Goal: Task Accomplishment & Management: Complete application form

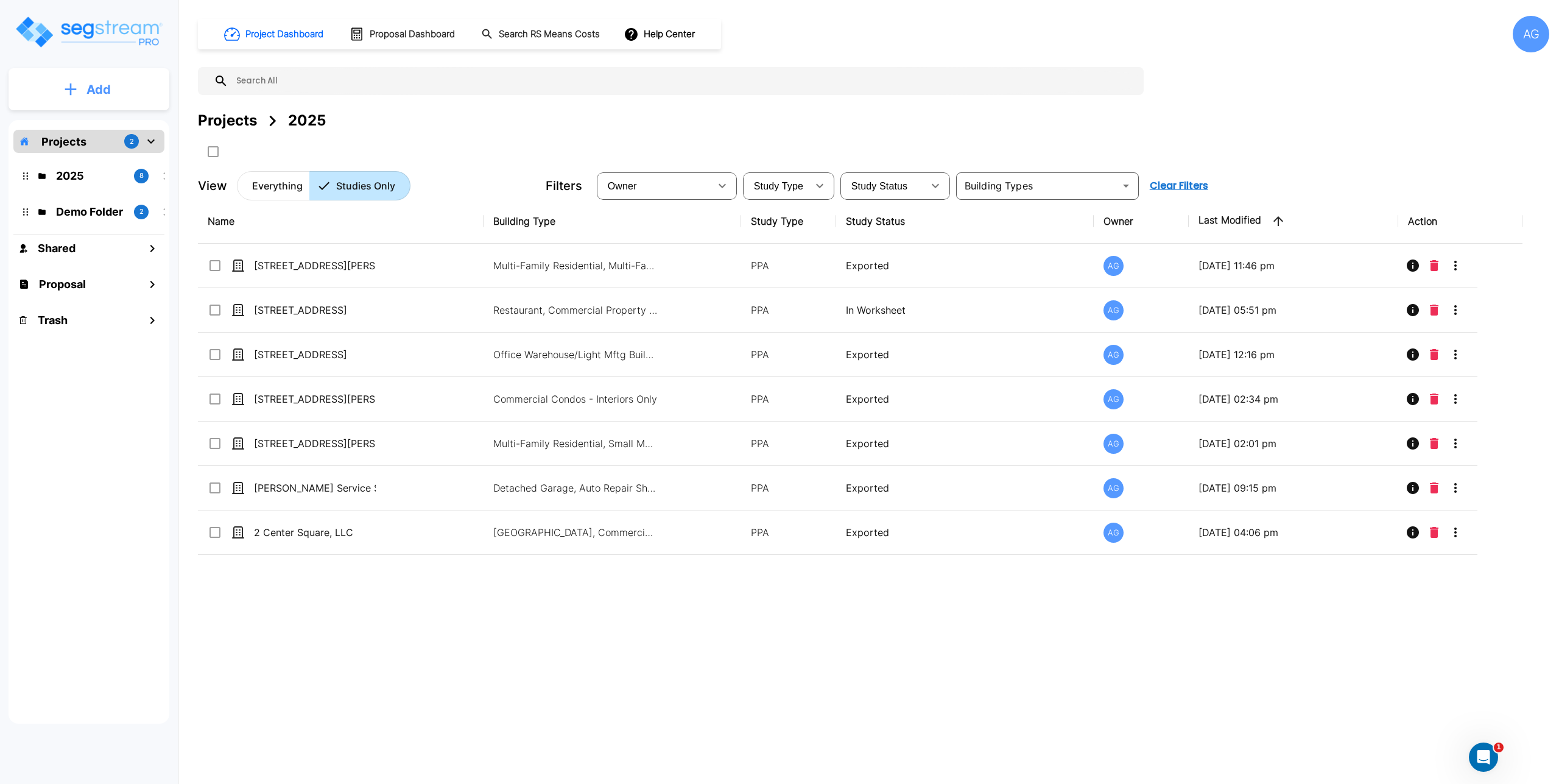
click at [107, 92] on p "Add" at bounding box center [99, 90] width 24 height 18
click at [99, 193] on p "Add Proposal" at bounding box center [96, 192] width 62 height 14
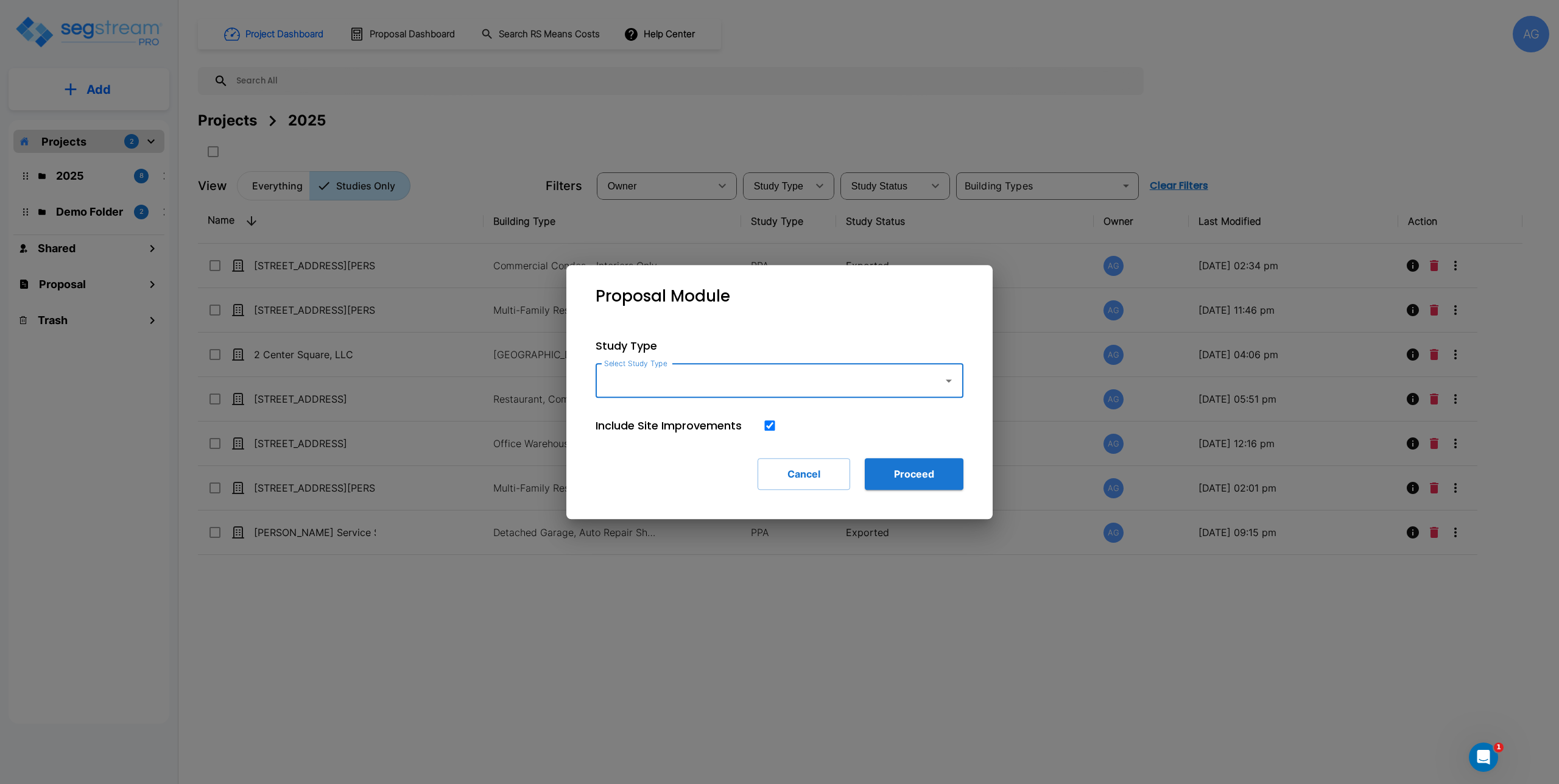
click at [621, 375] on input "Select Study Type" at bounding box center [767, 381] width 331 height 23
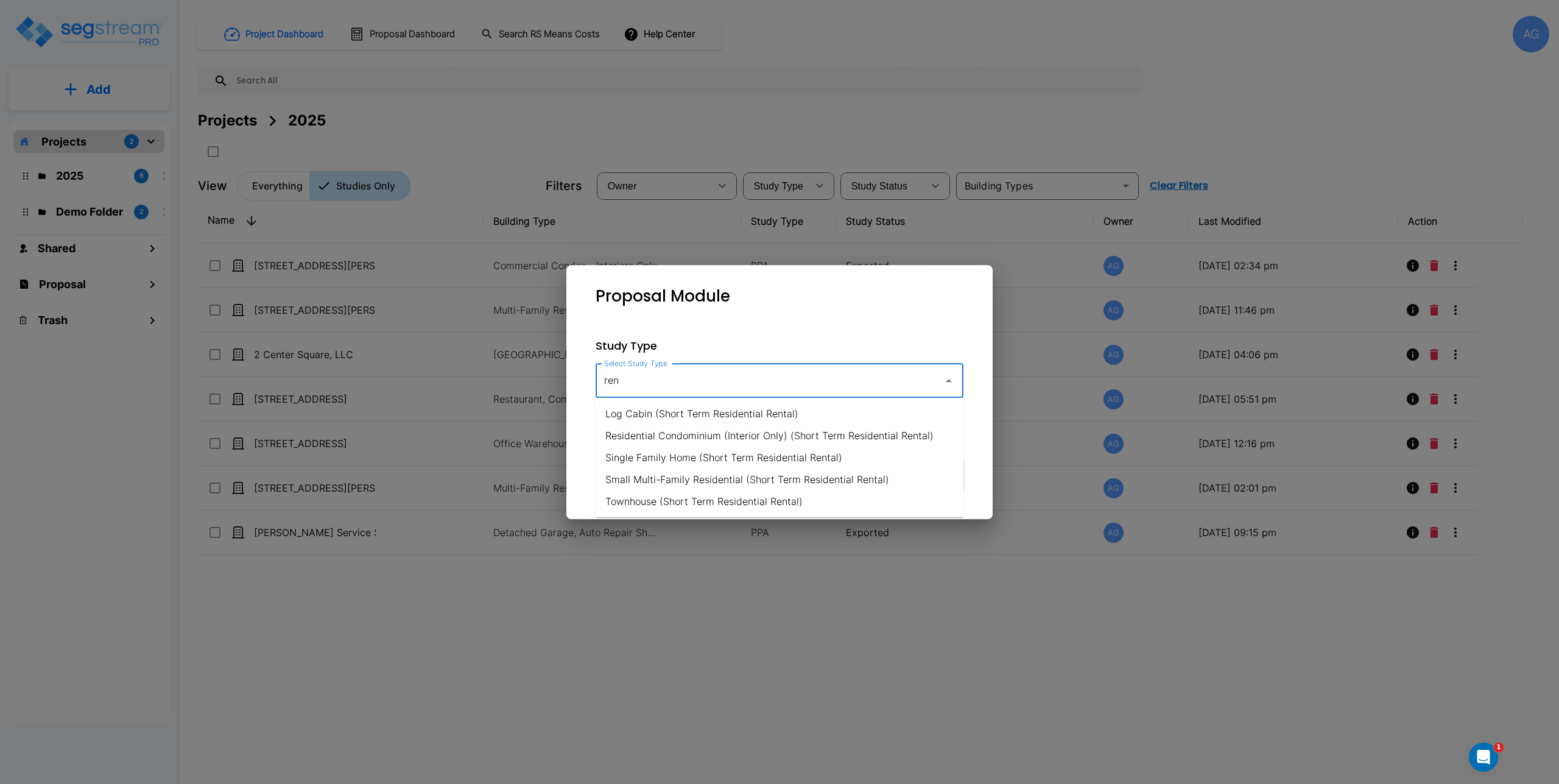
click at [653, 456] on li "Single Family Home (Short Term Residential Rental)" at bounding box center [780, 457] width 368 height 22
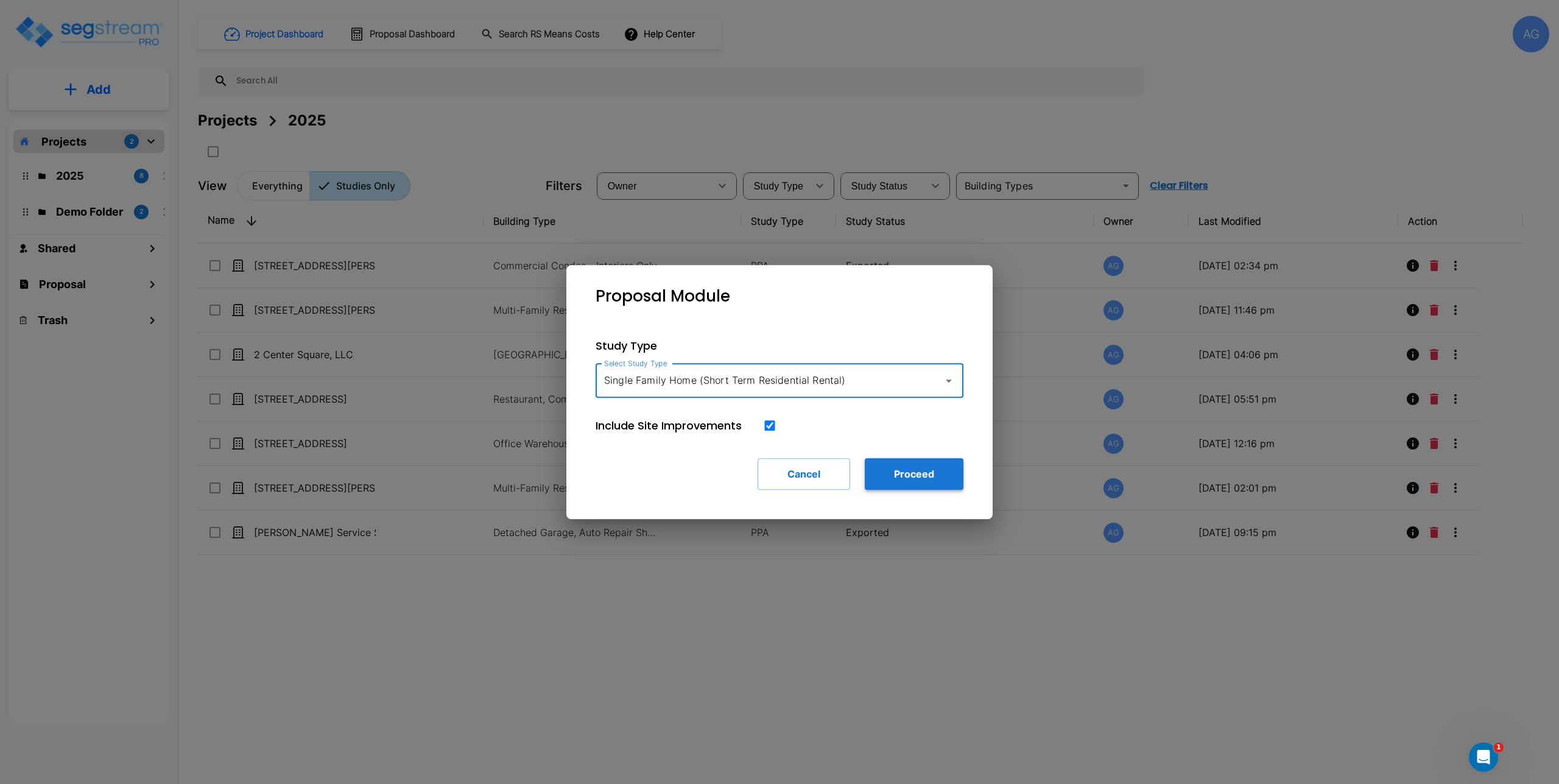
type input "Single Family Home (Short Term Residential Rental)"
click at [874, 473] on button "Proceed" at bounding box center [914, 474] width 99 height 32
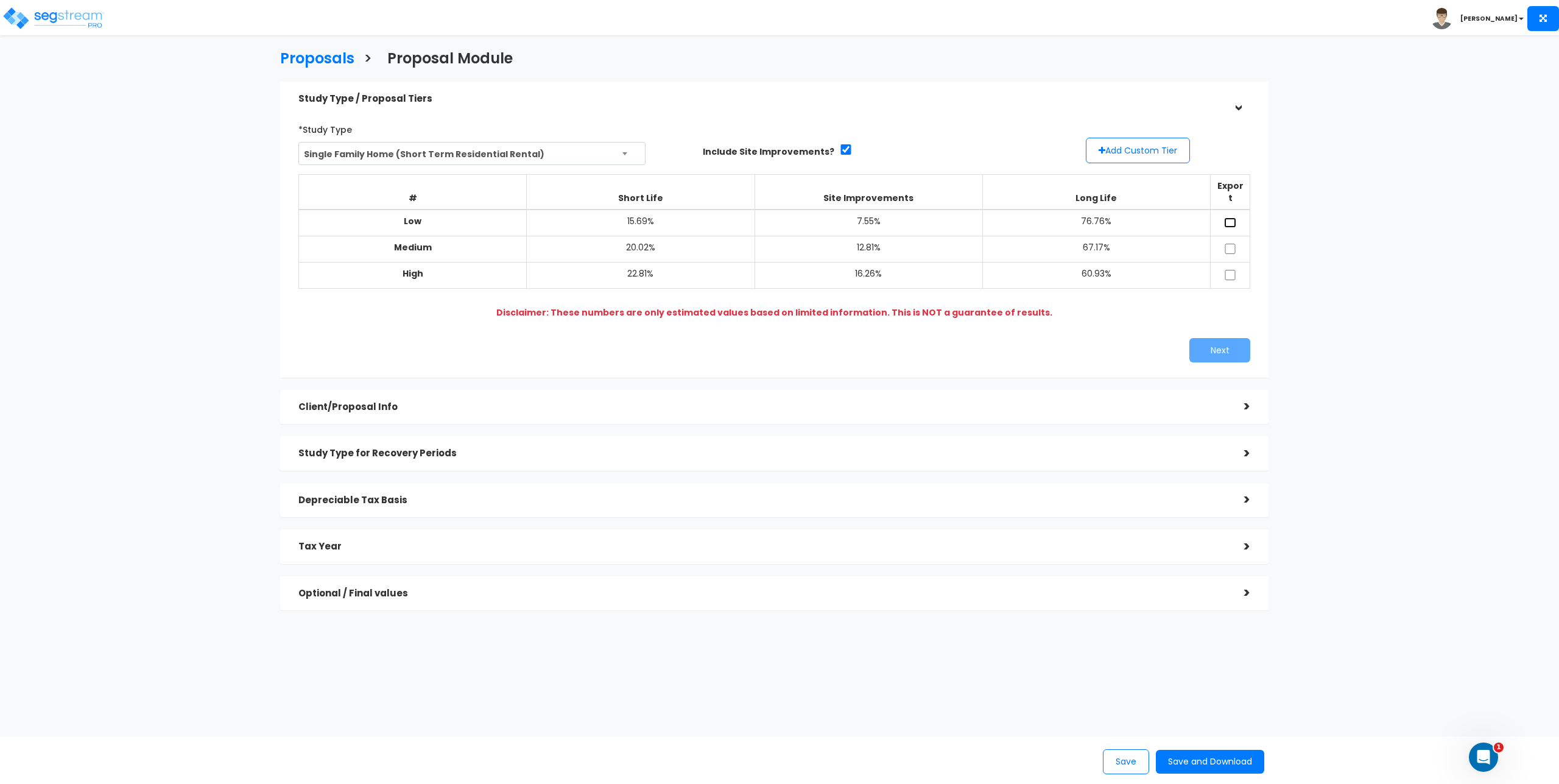
click at [1236, 217] on input "checkbox" at bounding box center [1230, 223] width 12 height 11
checkbox input "true"
drag, startPoint x: 1231, startPoint y: 231, endPoint x: 1232, endPoint y: 223, distance: 8.1
click at [1232, 244] on input "checkbox" at bounding box center [1230, 249] width 12 height 11
checkbox input "true"
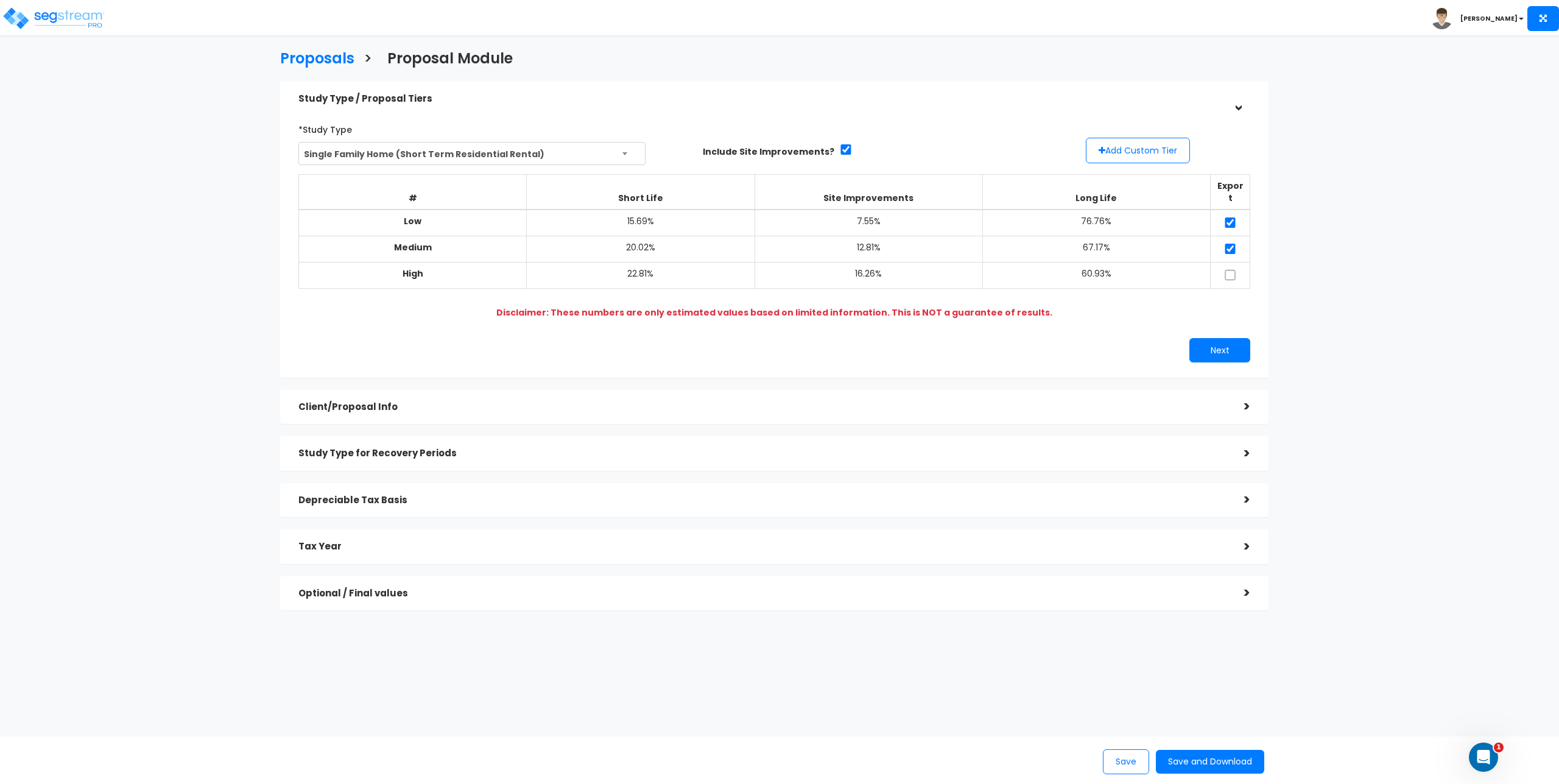
click at [1231, 262] on td at bounding box center [1230, 275] width 40 height 26
click at [1235, 270] on input "checkbox" at bounding box center [1230, 275] width 12 height 11
checkbox input "true"
click at [1223, 338] on button "Next" at bounding box center [1220, 350] width 61 height 24
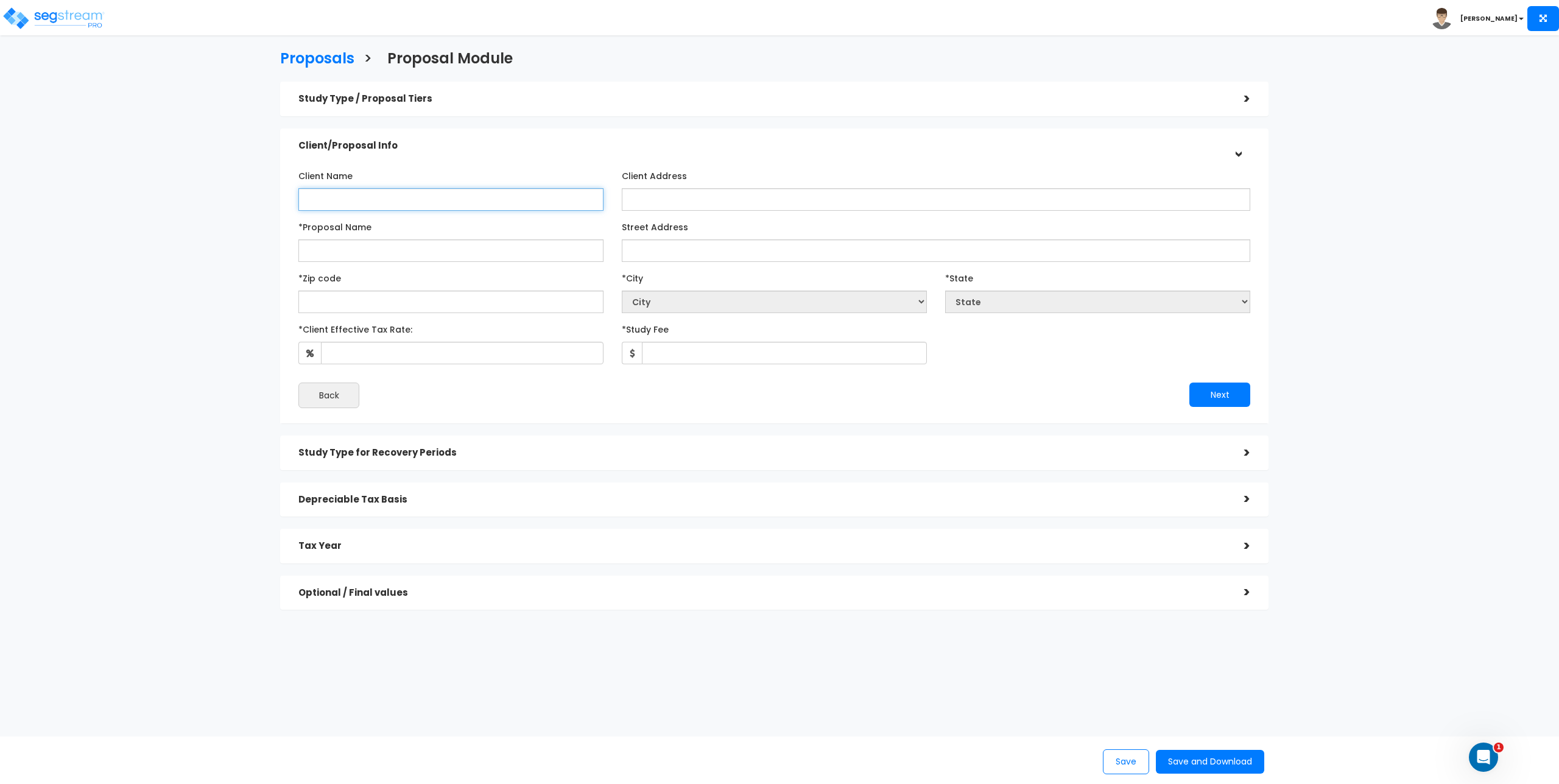
click at [384, 195] on input "Client Name" at bounding box center [451, 199] width 305 height 23
type input "[PERSON_NAME]"
type input "2"
type input "[STREET_ADDRESS]"
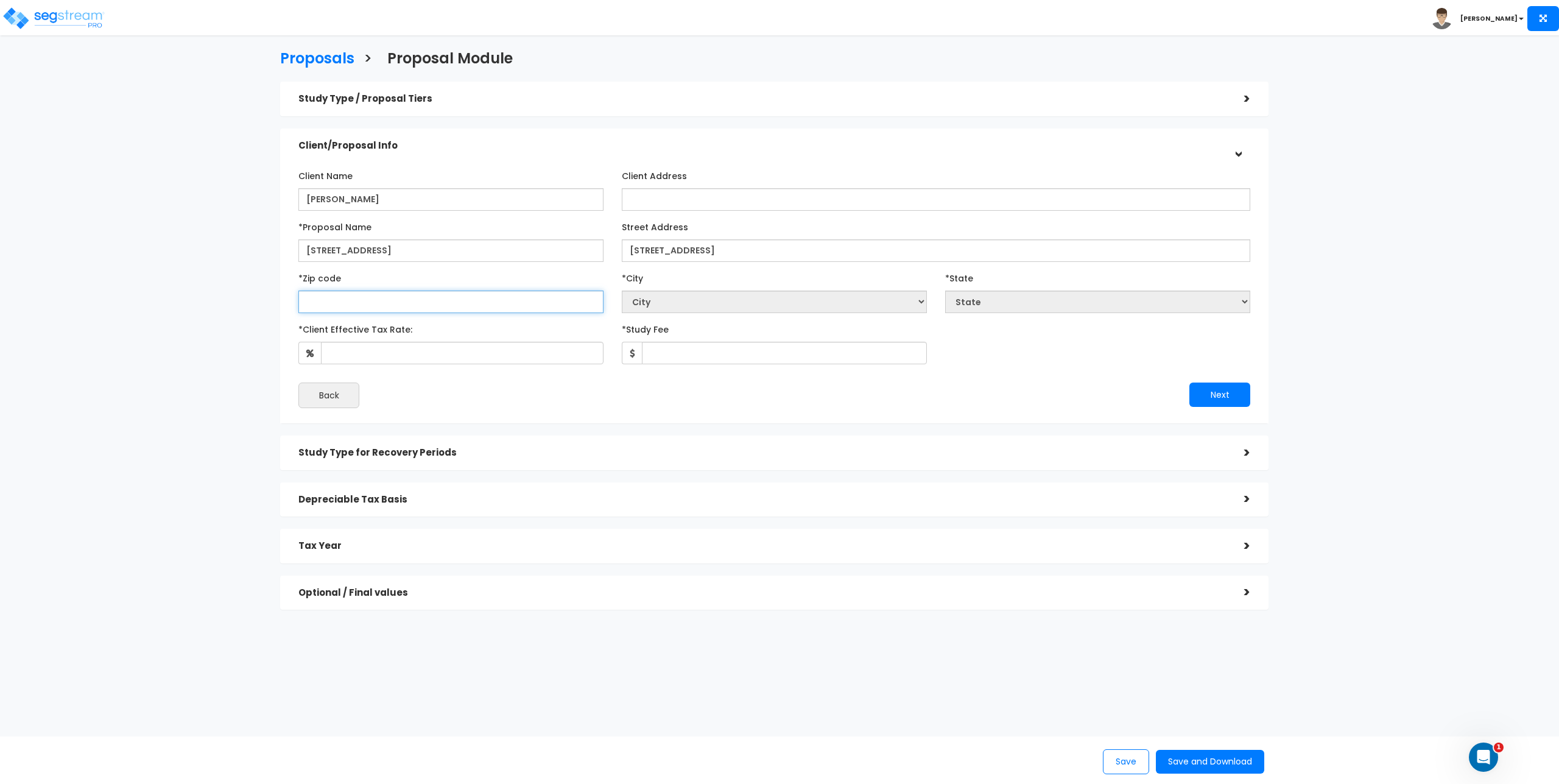
select select "National Average"
type input "010"
select select "MA"
type input "0"
select select "National Average"
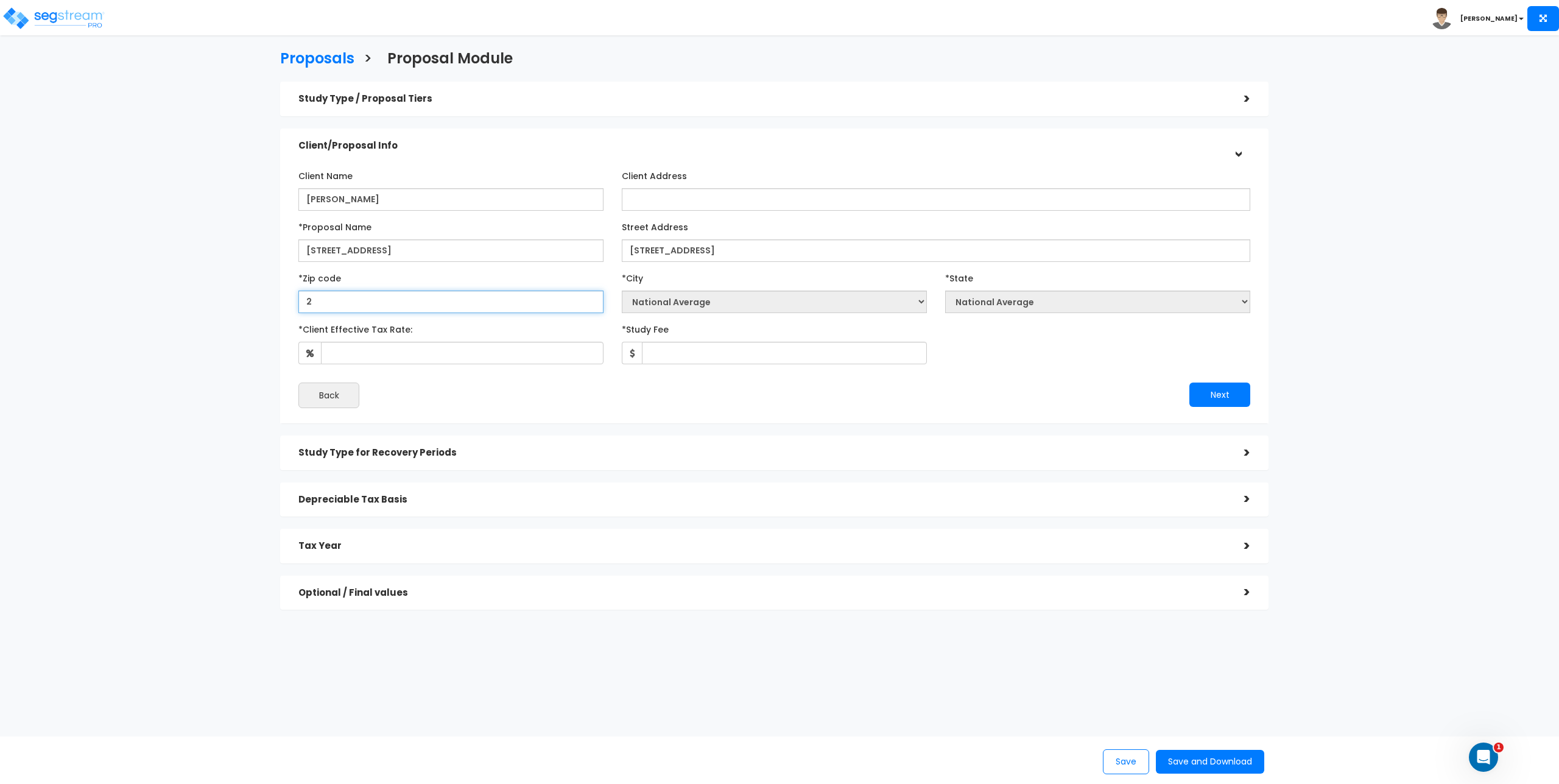
type input "20"
select select "DC"
type input "2"
select select "National Average"
type input "026"
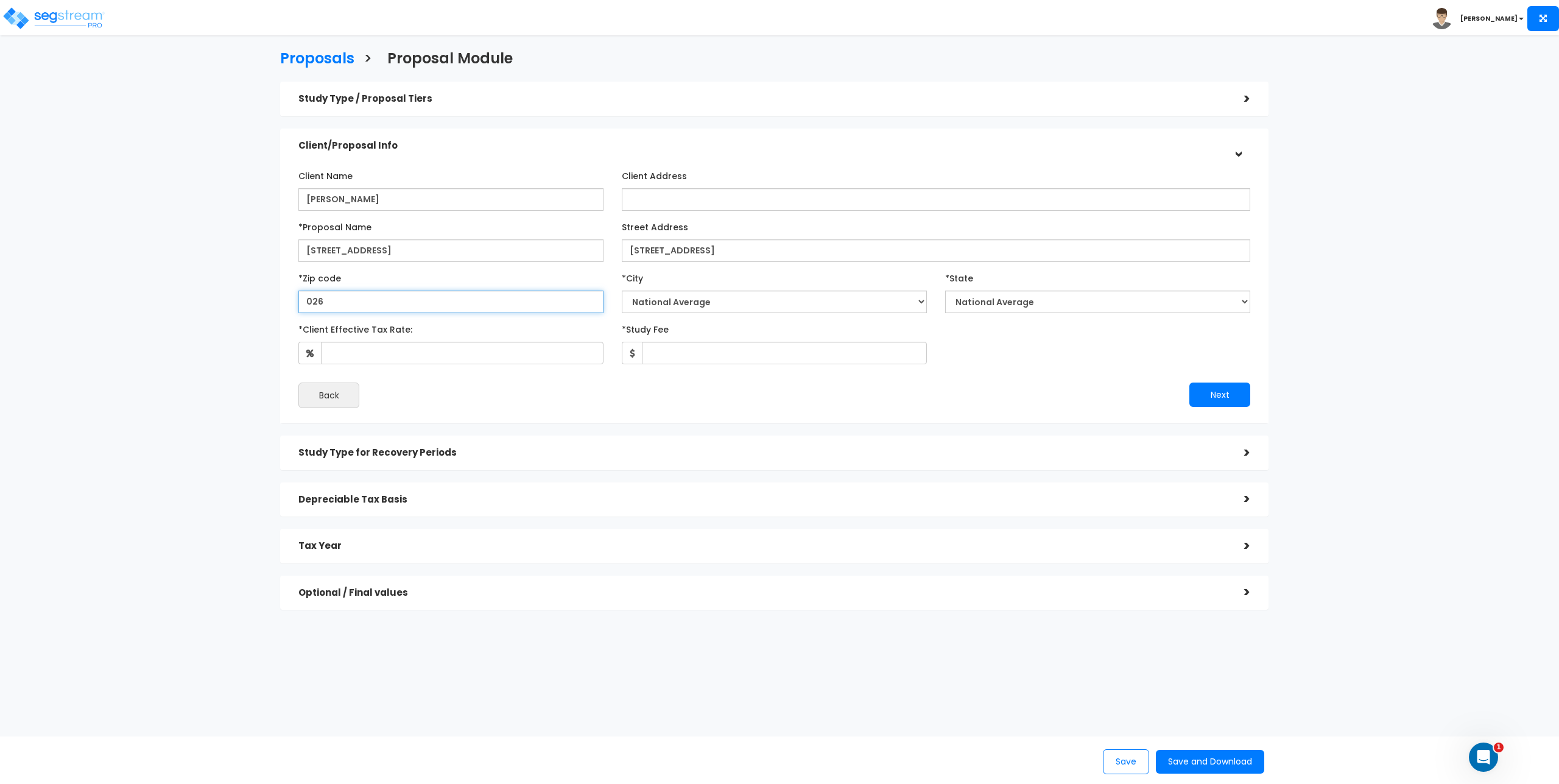
select select "MA"
type input "02653"
select select "[GEOGRAPHIC_DATA]"
type input "37"
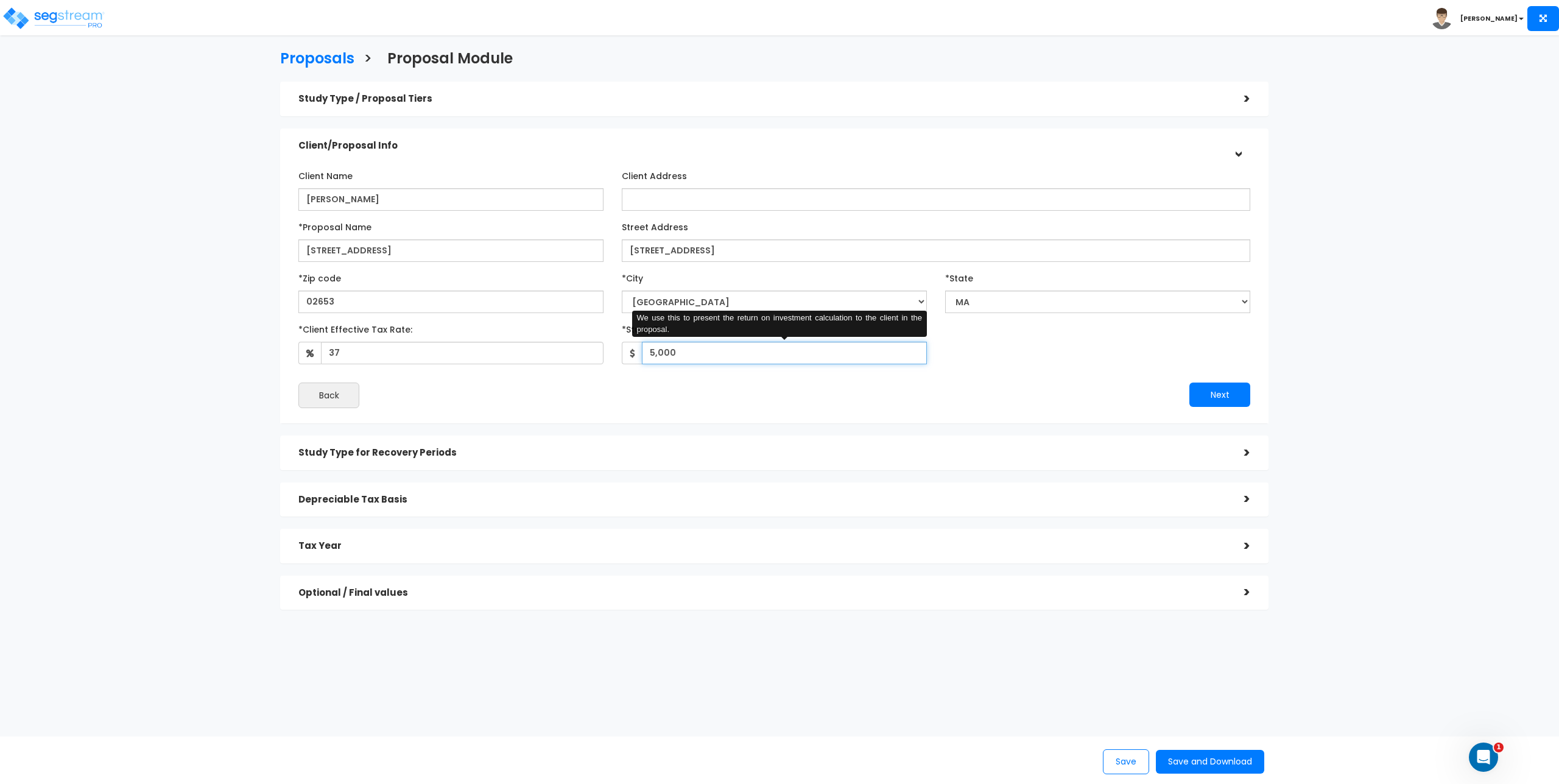
type input "5,000"
drag, startPoint x: 719, startPoint y: 360, endPoint x: 651, endPoint y: 362, distance: 68.0
click at [651, 362] on input "5,000" at bounding box center [784, 353] width 285 height 23
type input "4,500"
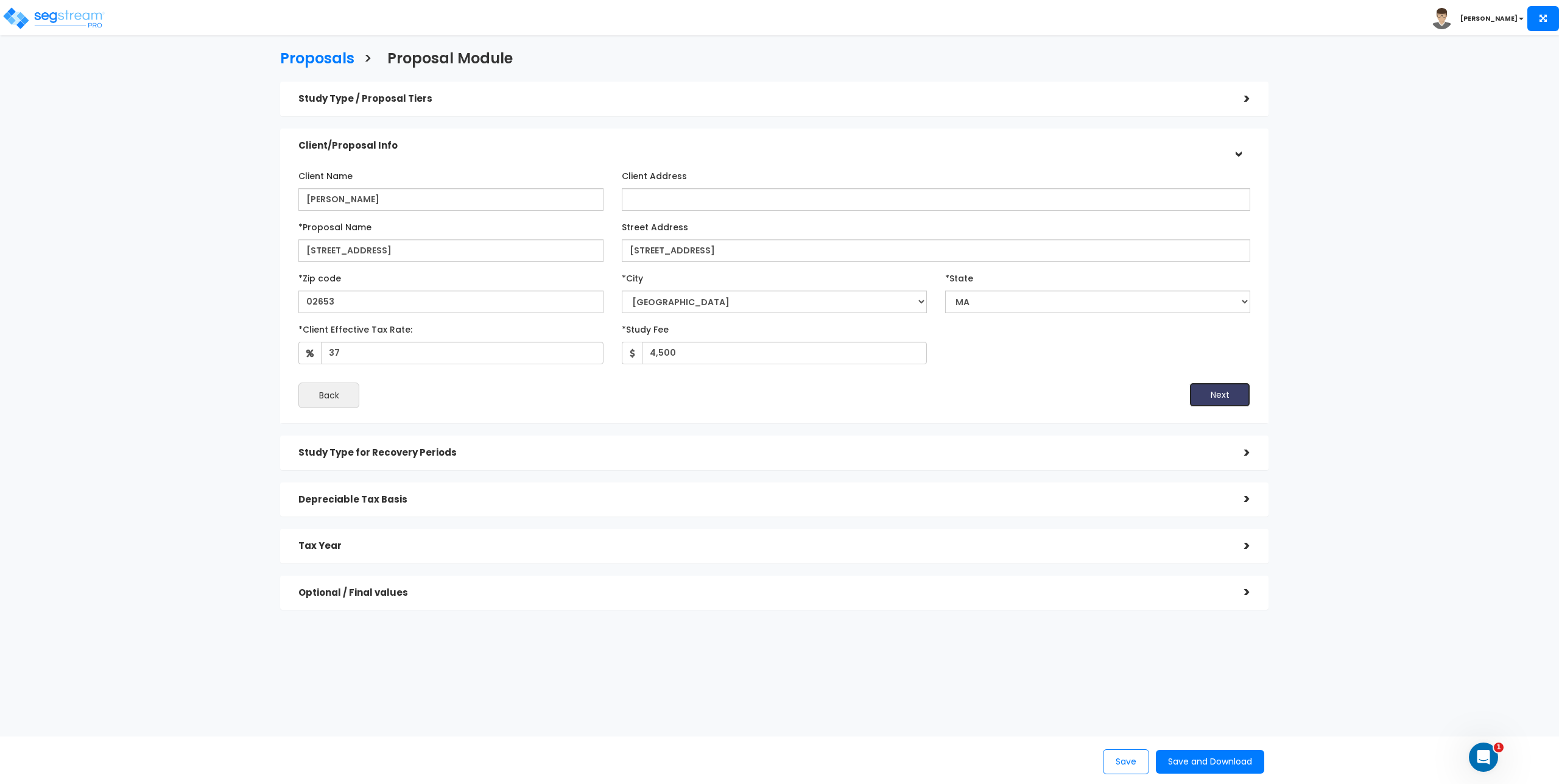
click at [1210, 396] on button "Next" at bounding box center [1220, 394] width 61 height 24
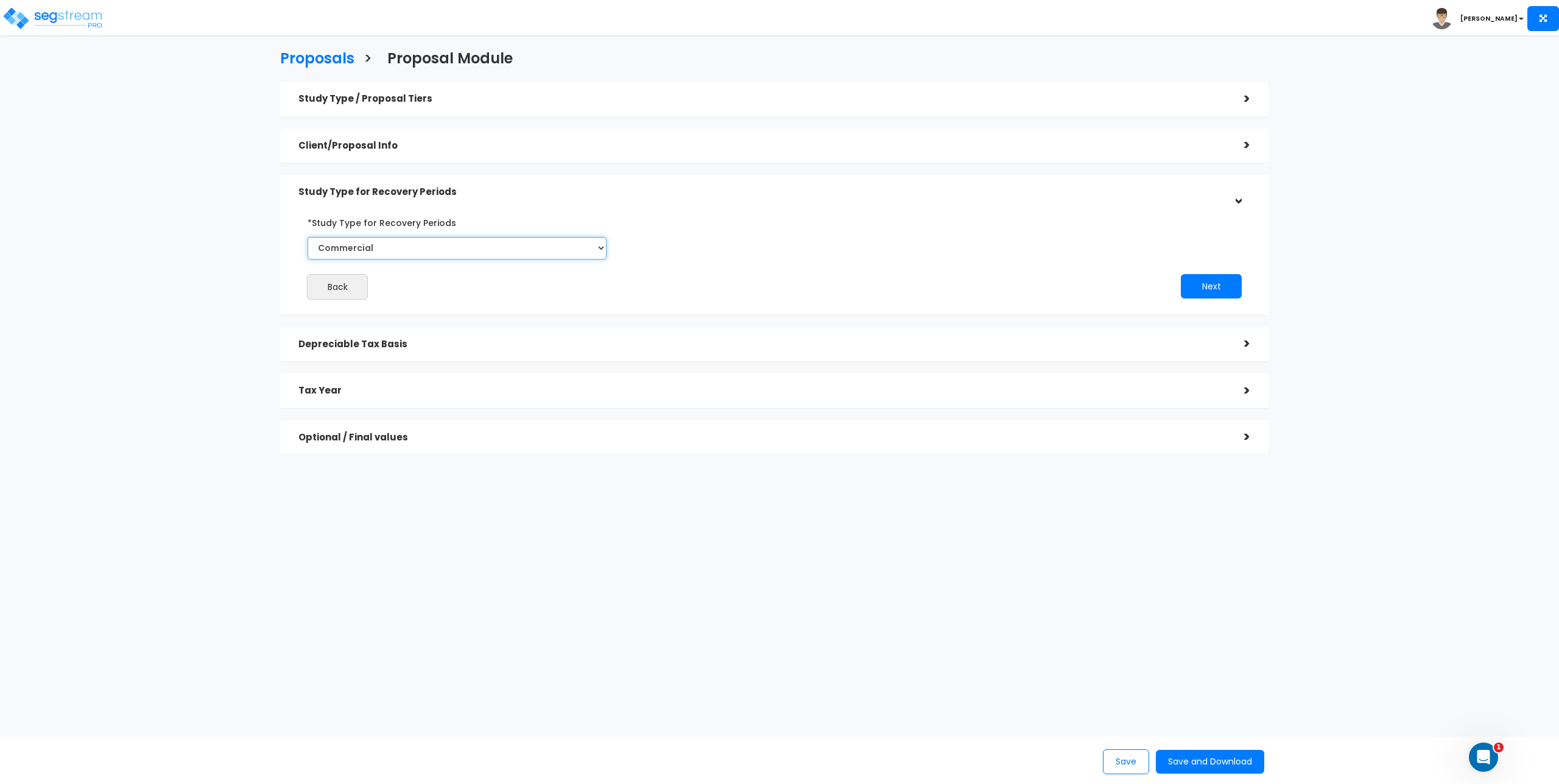
click at [577, 245] on select "Commercial Residential" at bounding box center [457, 248] width 299 height 23
click at [308, 237] on select "Commercial Residential" at bounding box center [457, 248] width 299 height 23
click at [1215, 286] on button "Next" at bounding box center [1211, 286] width 61 height 24
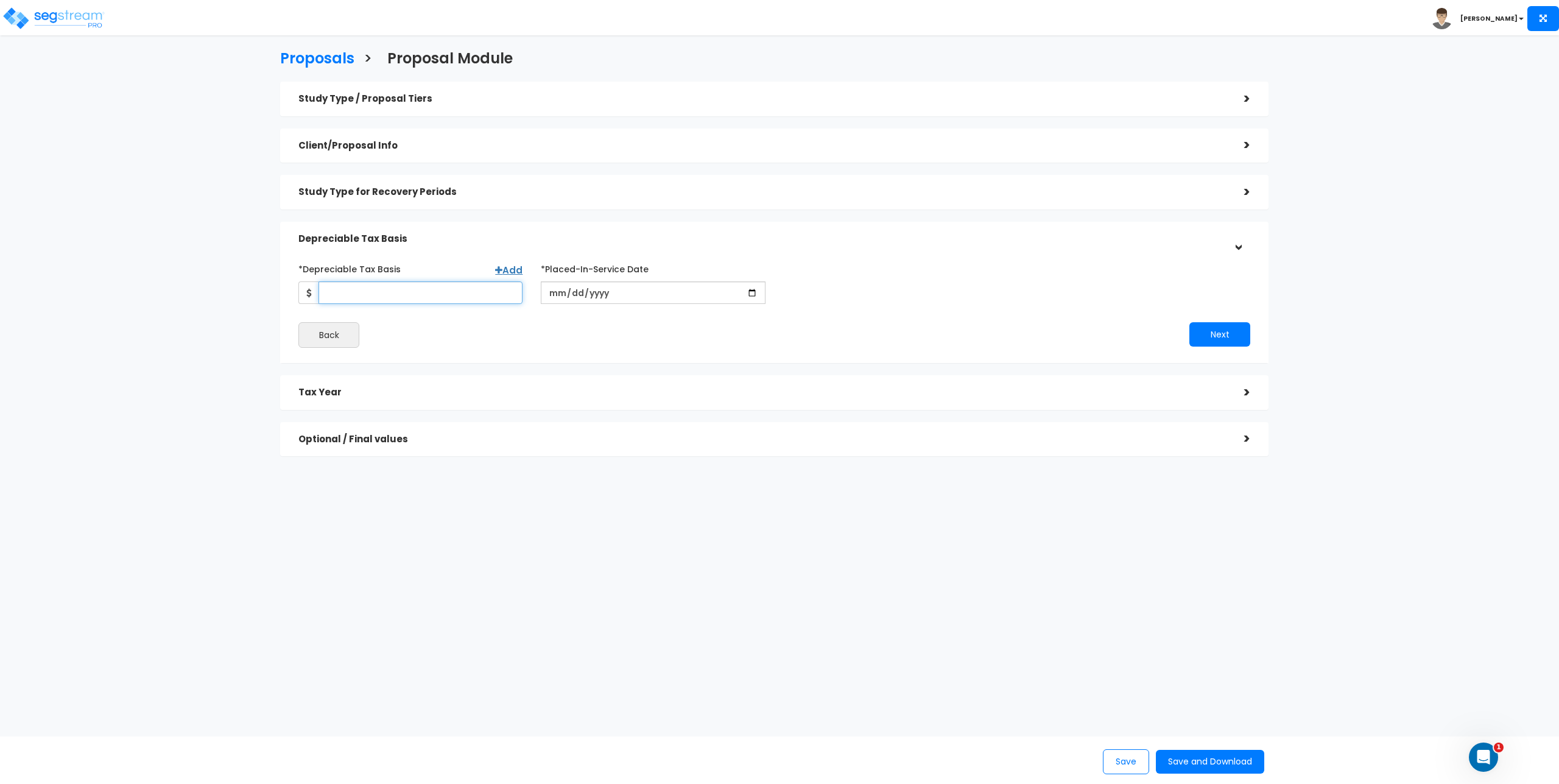
click at [375, 299] on input "*Depreciable Tax Basis" at bounding box center [420, 293] width 204 height 23
type input "700,000"
type input "[DATE]"
click at [1202, 336] on button "Next" at bounding box center [1220, 334] width 61 height 24
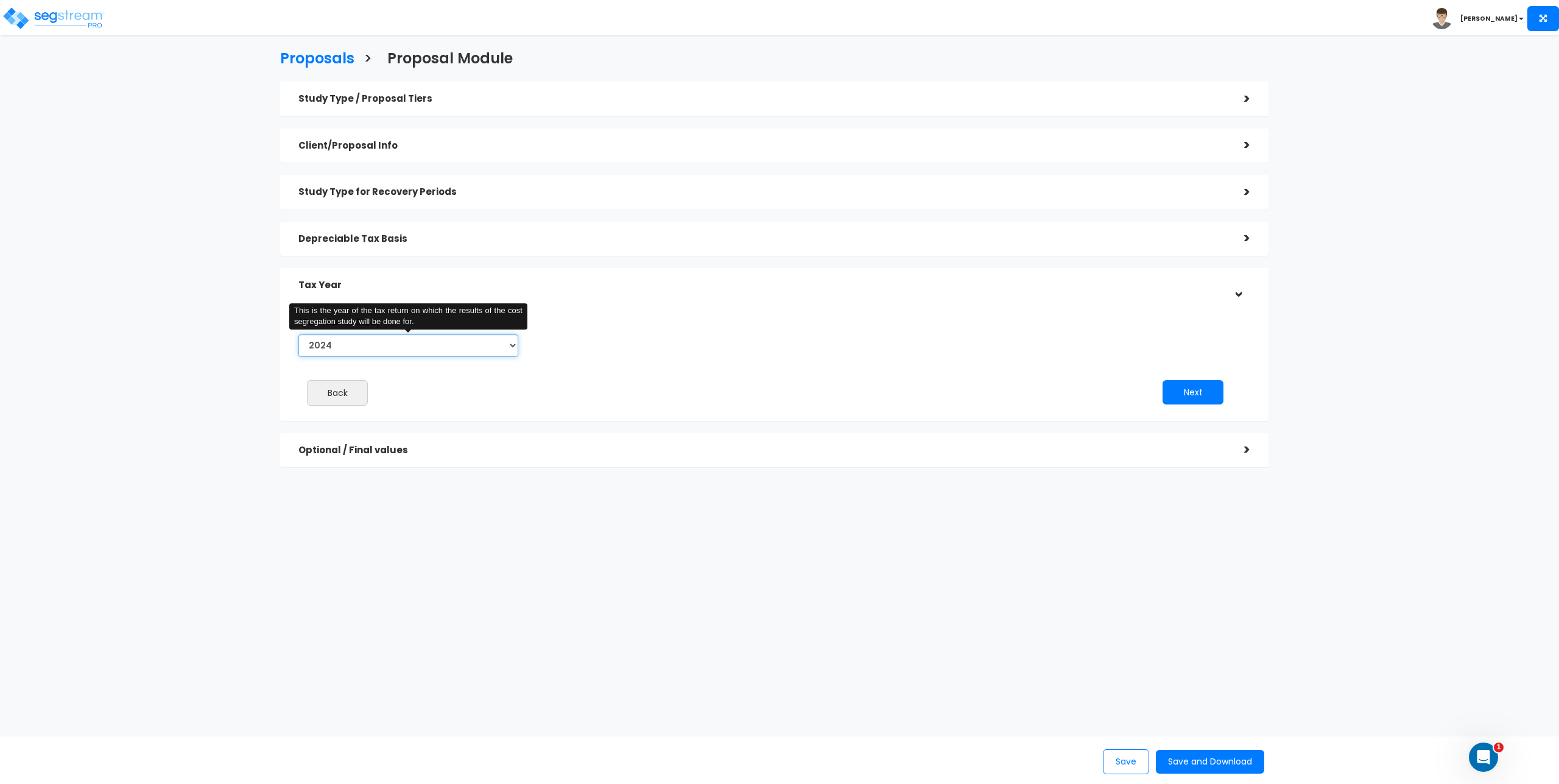
click at [513, 344] on select "2024 2025 2026" at bounding box center [409, 345] width 220 height 23
click at [1180, 396] on button "Next" at bounding box center [1193, 392] width 61 height 24
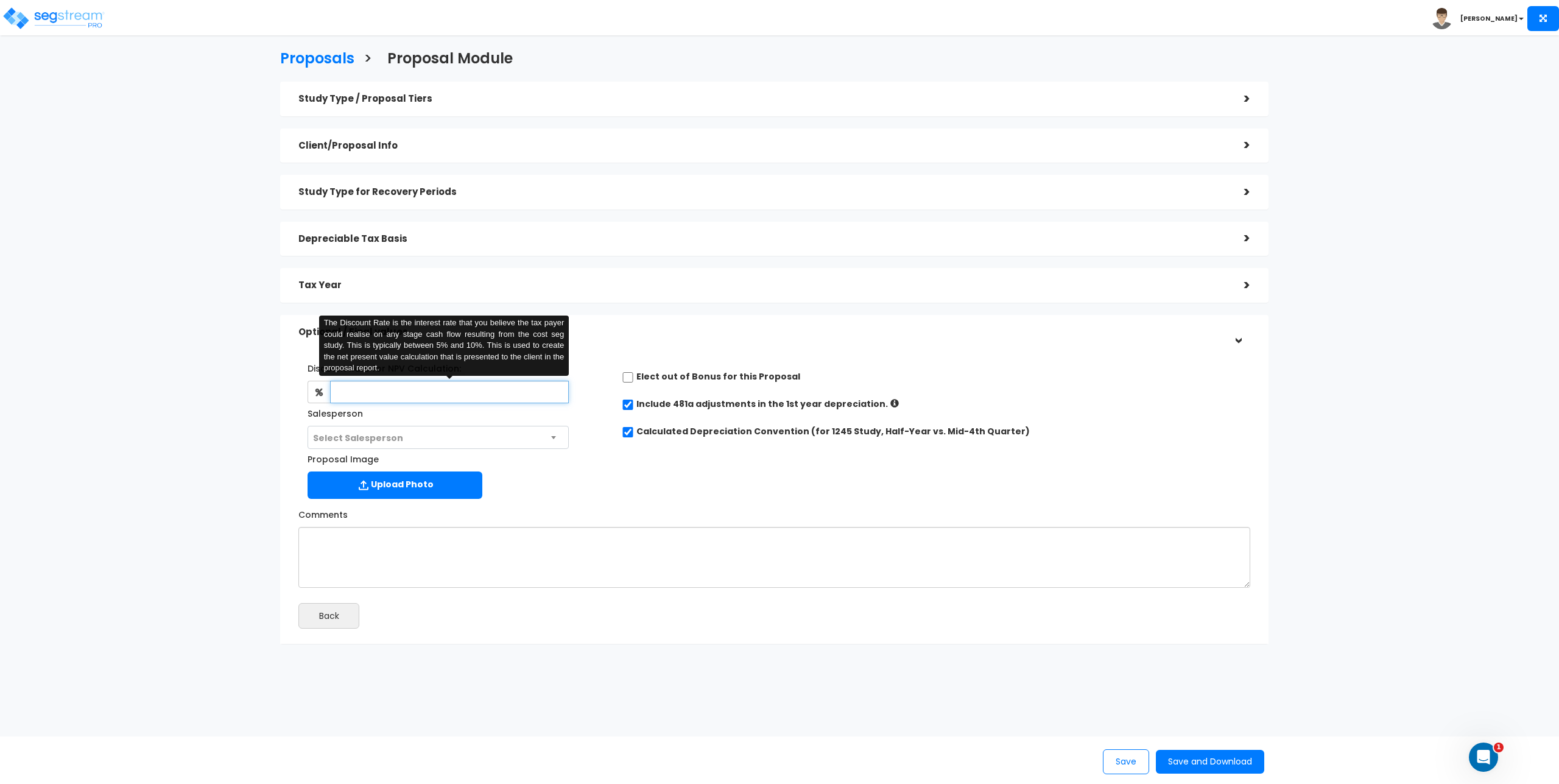
click at [409, 393] on input "text" at bounding box center [449, 392] width 239 height 23
type input "8"
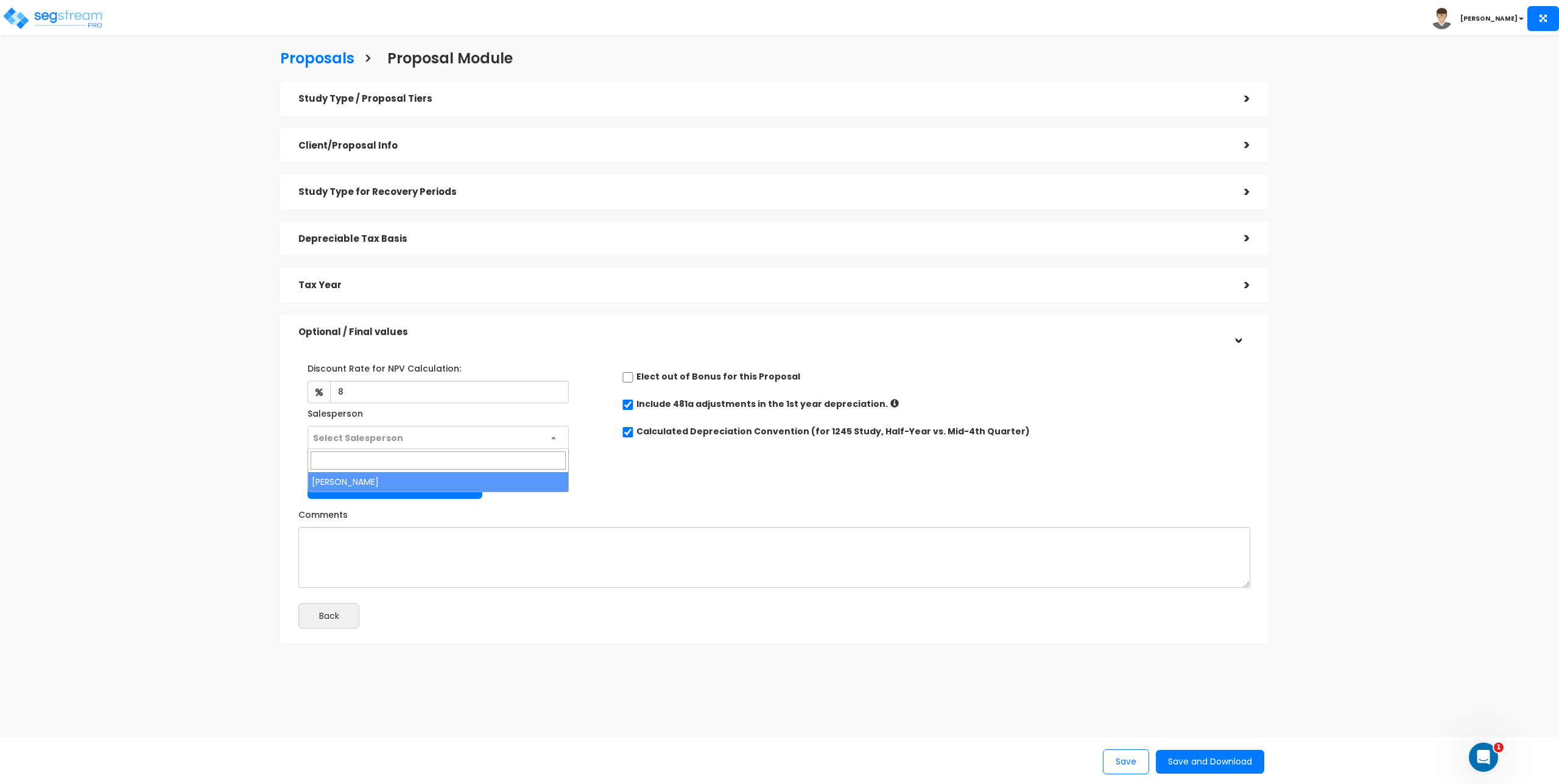
click at [403, 442] on span "Select Salesperson" at bounding box center [439, 438] width 260 height 23
select select "241"
click at [631, 403] on input "checkbox" at bounding box center [628, 405] width 12 height 11
checkbox input "false"
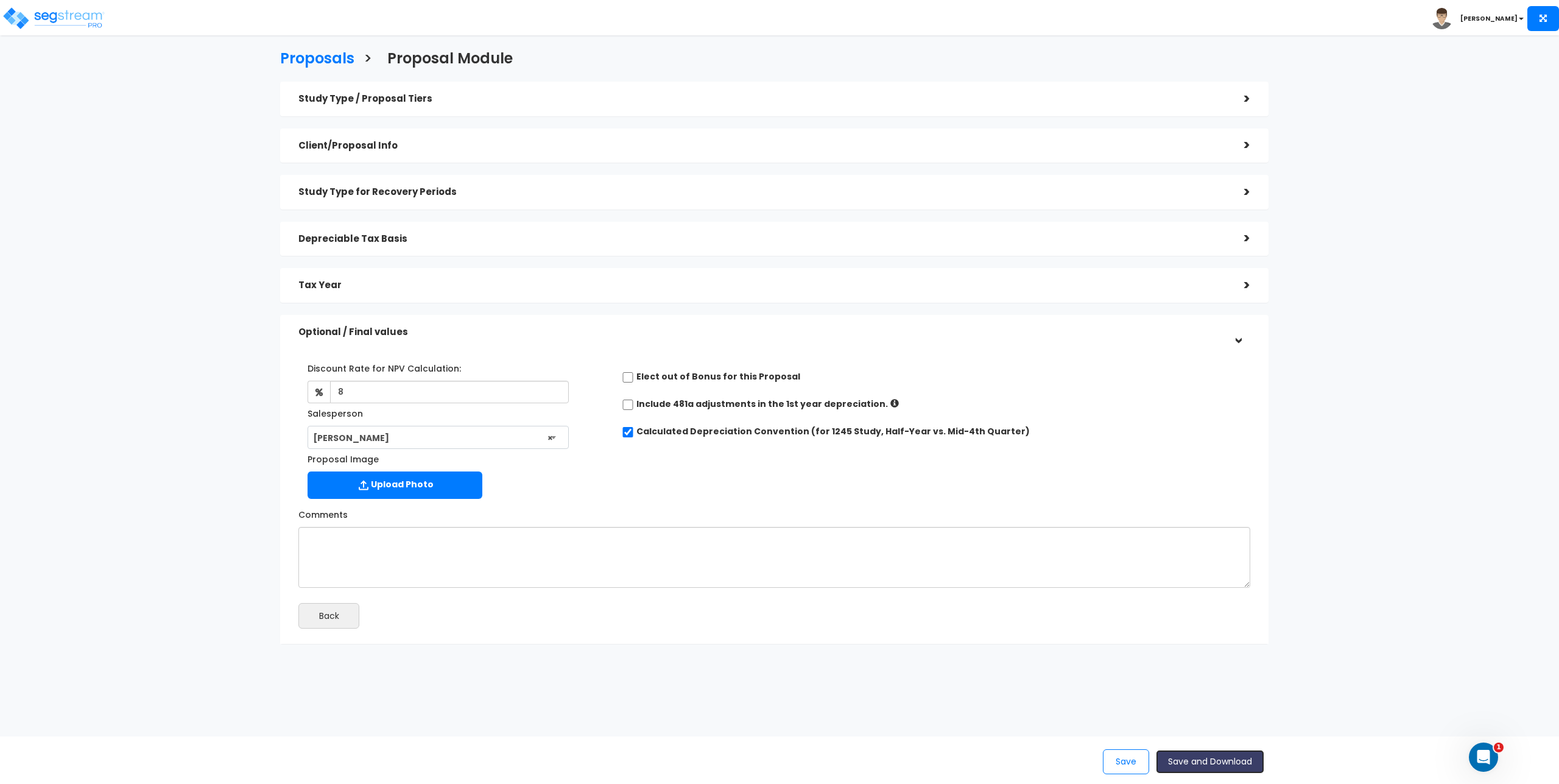
click at [1239, 772] on button "Save and Download" at bounding box center [1211, 762] width 108 height 24
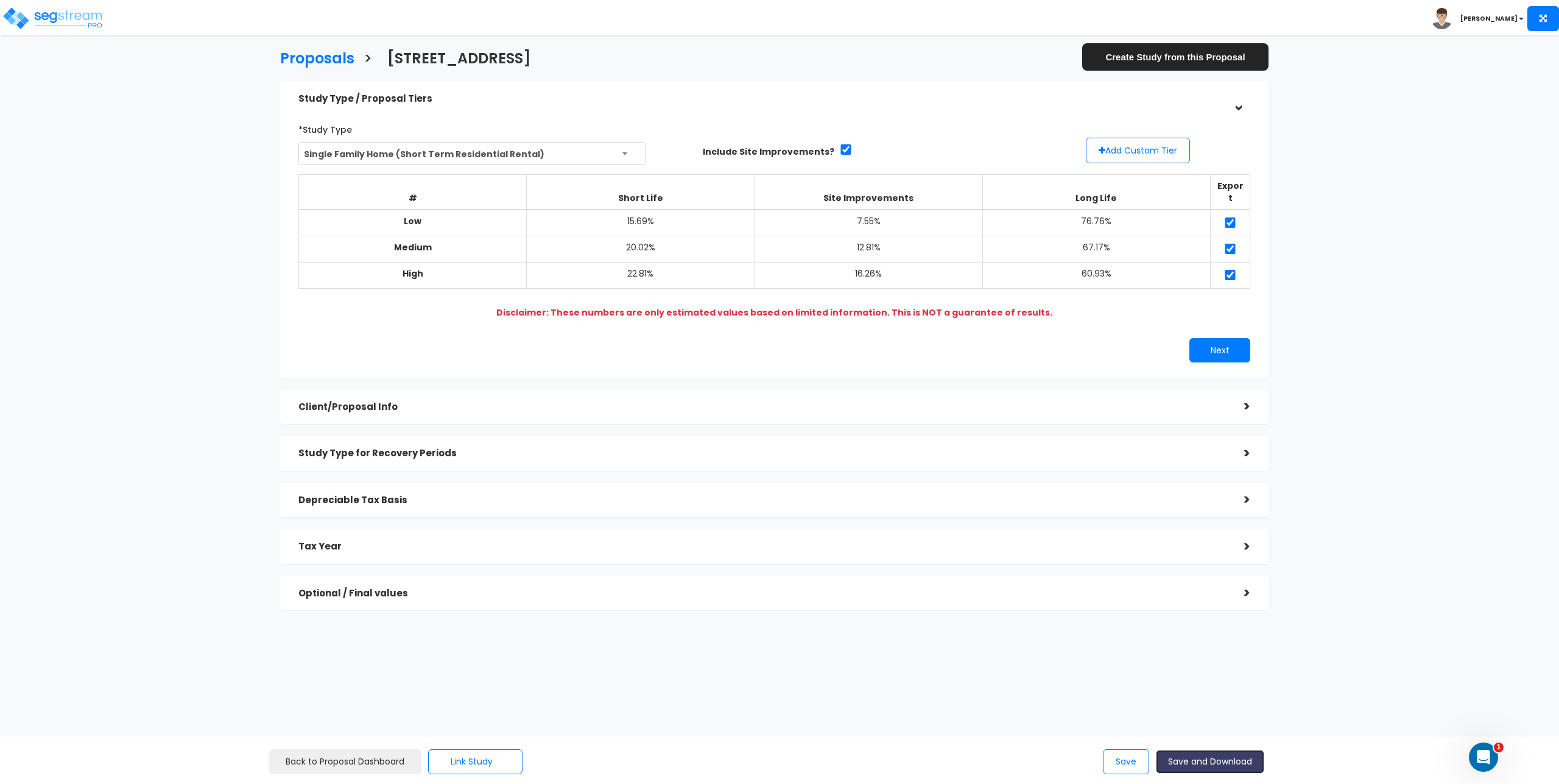
click at [1230, 765] on button "Save and Download" at bounding box center [1211, 762] width 108 height 24
click at [1204, 339] on button "Next" at bounding box center [1220, 350] width 61 height 24
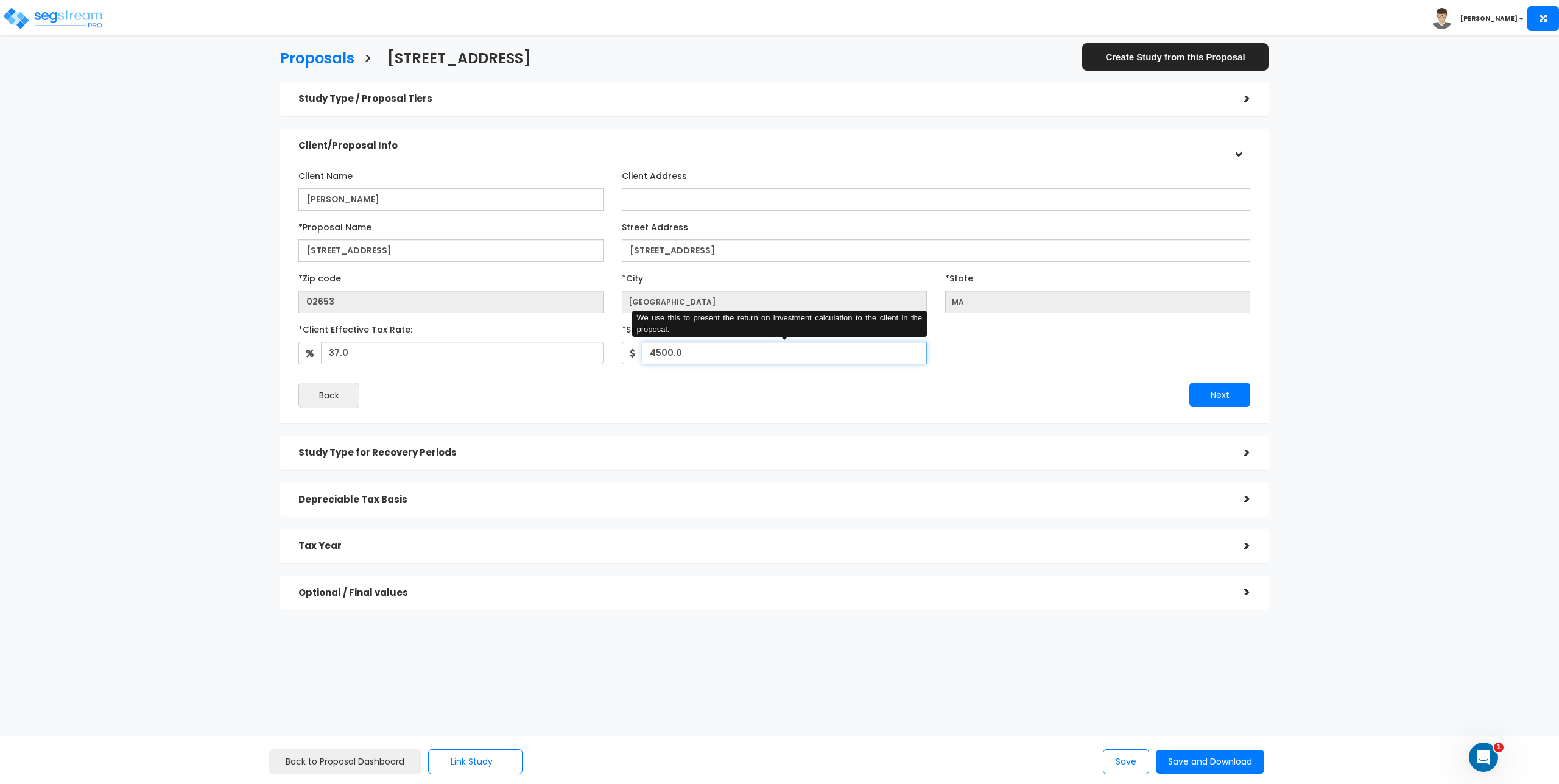
click at [782, 358] on input "4500.0" at bounding box center [784, 353] width 285 height 23
type input "3,500"
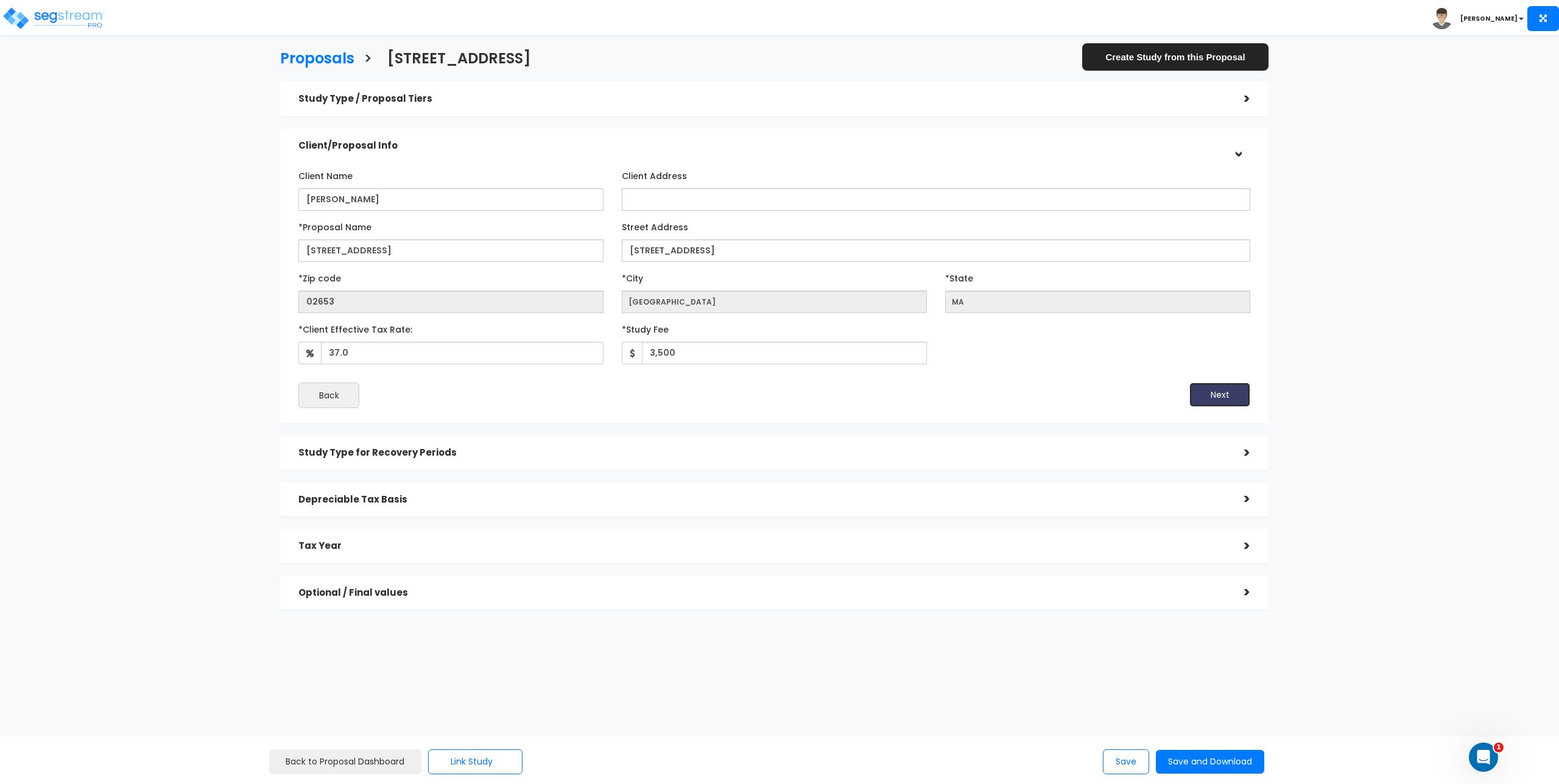
click at [1208, 394] on button "Next" at bounding box center [1220, 394] width 61 height 24
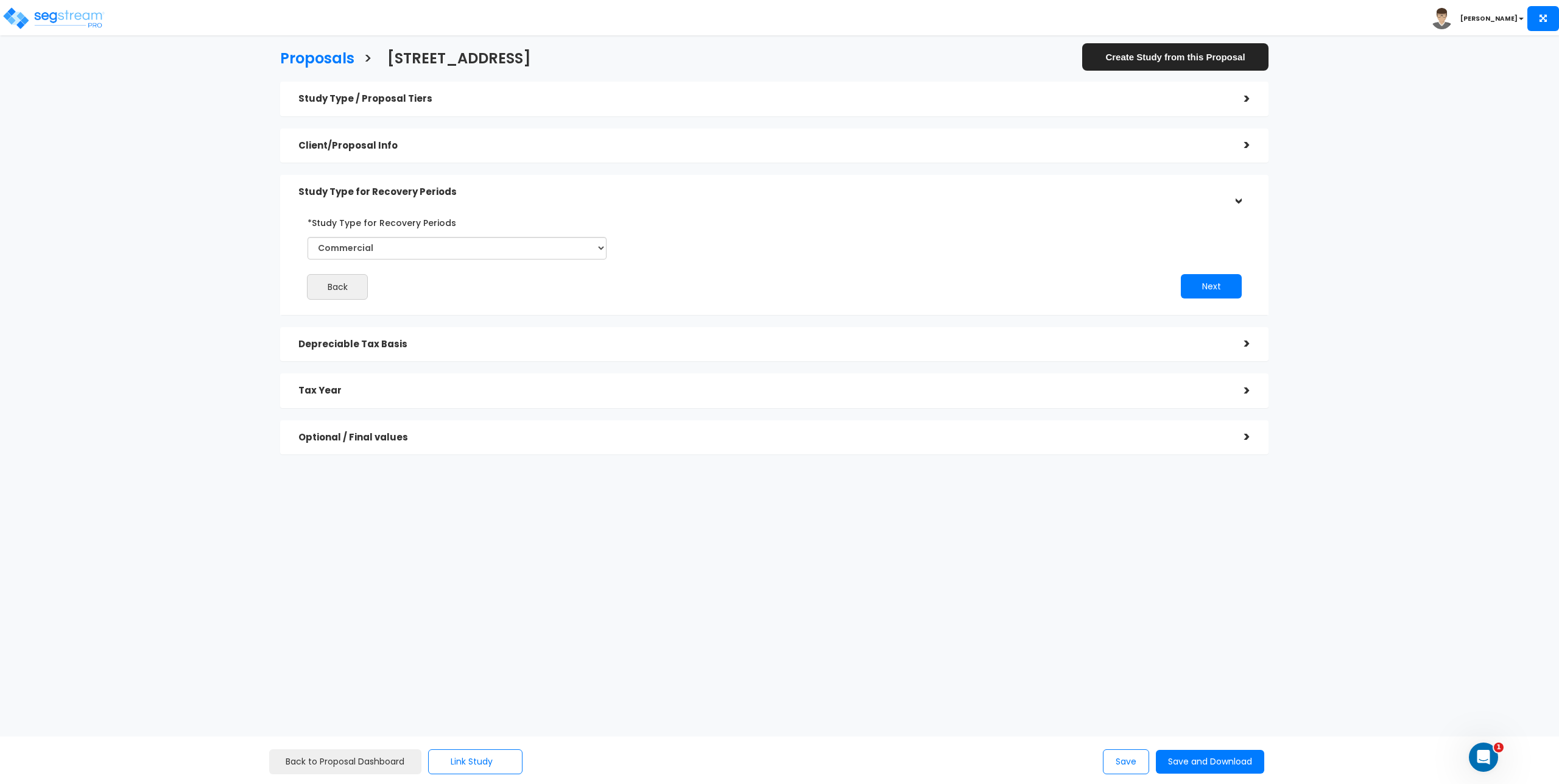
click at [485, 344] on h5 "Depreciable Tax Basis" at bounding box center [762, 345] width 928 height 11
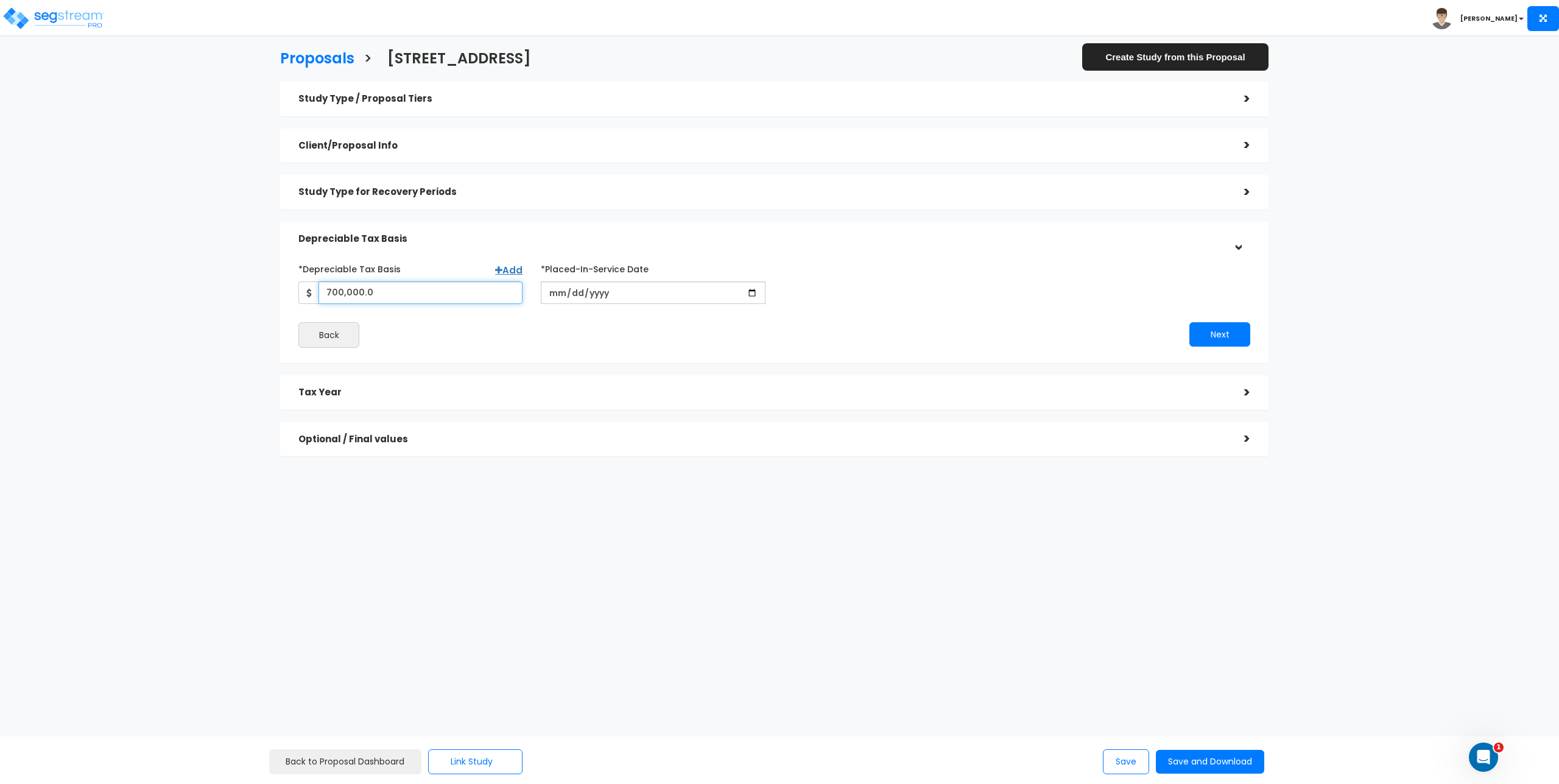
click at [381, 287] on input "700,000.0" at bounding box center [420, 293] width 204 height 23
type input "500,000"
click at [1201, 330] on button "Next" at bounding box center [1220, 334] width 61 height 24
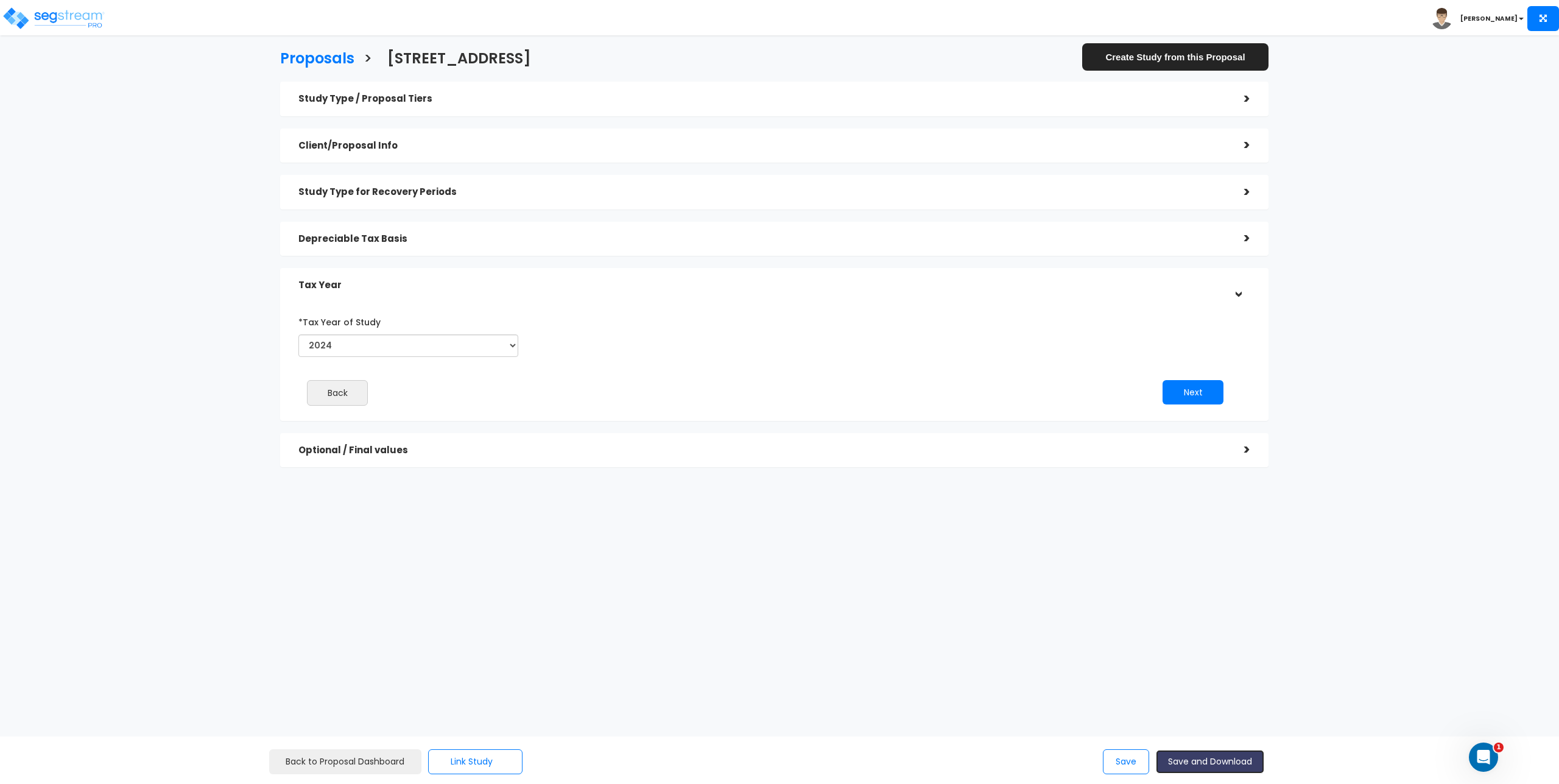
click at [1195, 769] on button "Save and Download" at bounding box center [1211, 762] width 108 height 24
click at [961, 610] on div "Proposals > [STREET_ADDRESS] Create Study from this Proposal Study Type / Propo…" at bounding box center [774, 261] width 1284 height 725
